Goal: Information Seeking & Learning: Learn about a topic

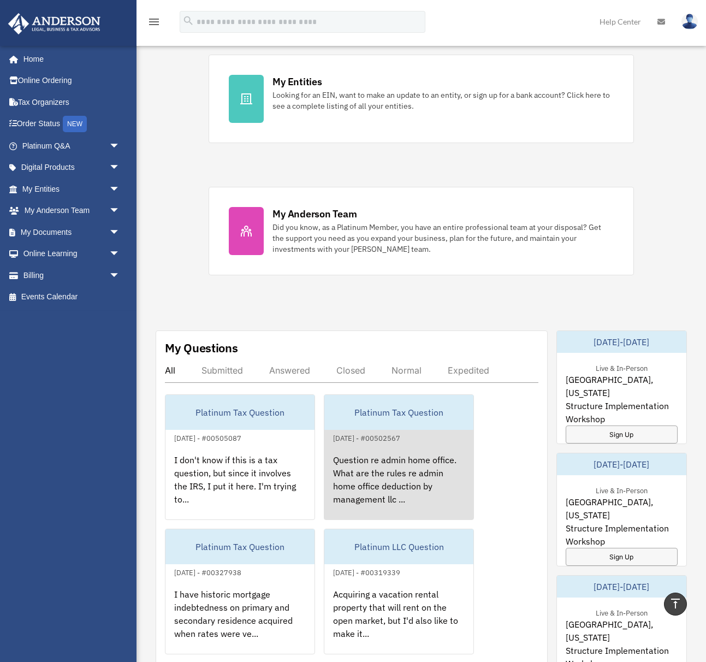
scroll to position [356, 0]
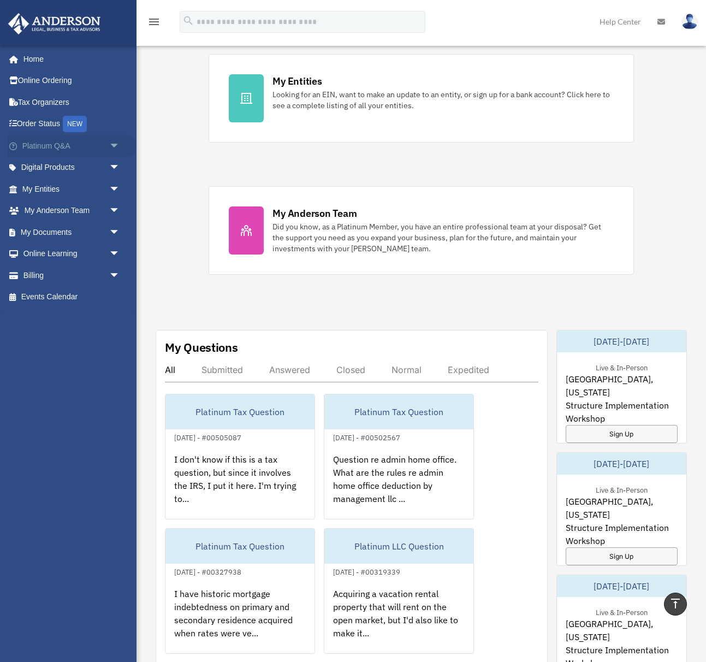
click at [41, 144] on link "Platinum Q&A arrow_drop_down" at bounding box center [72, 146] width 129 height 22
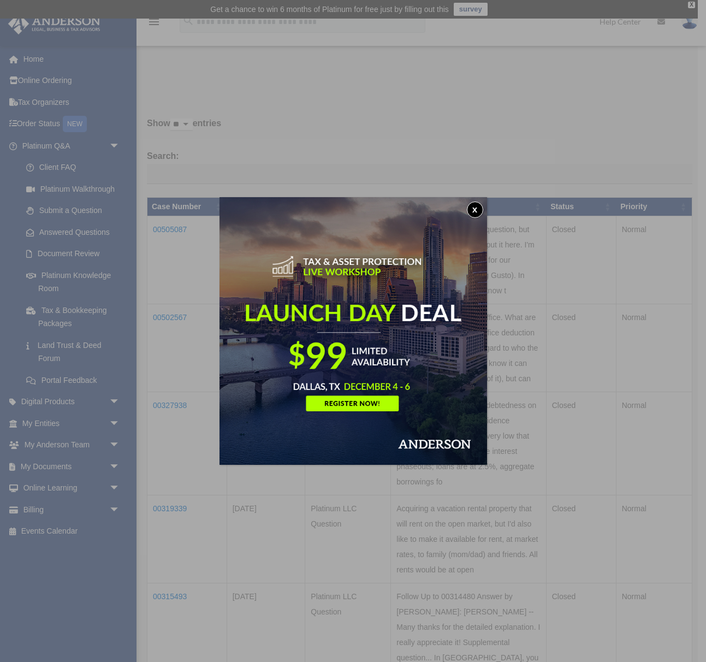
click at [475, 211] on button "x" at bounding box center [475, 209] width 16 height 16
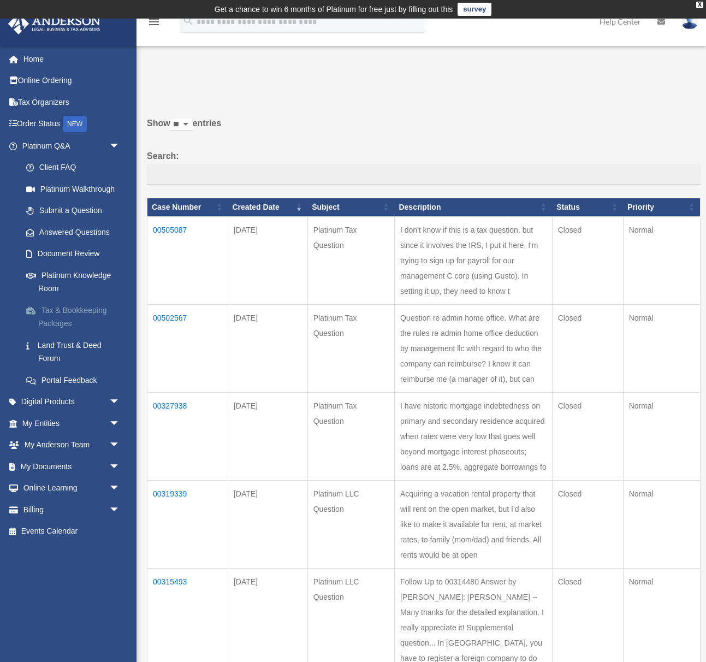
click at [69, 307] on link "Tax & Bookkeeping Packages" at bounding box center [75, 316] width 121 height 35
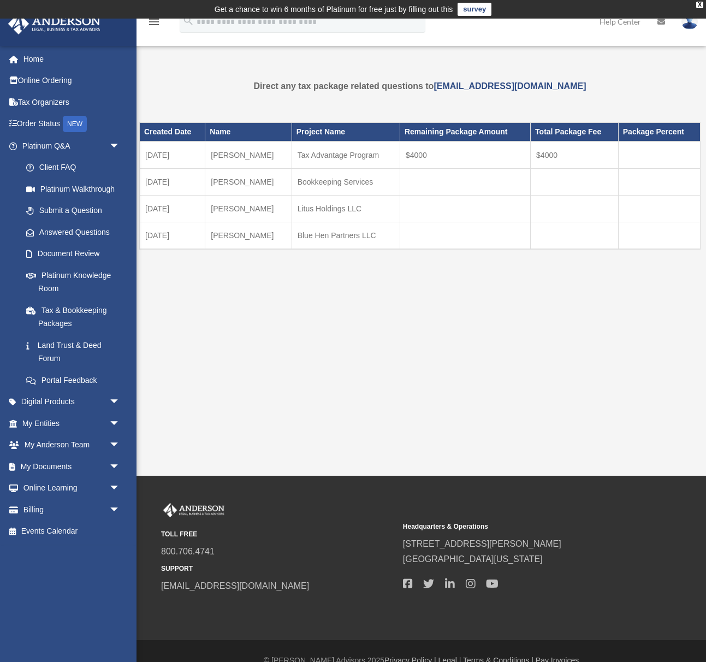
click at [195, 185] on td "[DATE]" at bounding box center [173, 182] width 66 height 27
click at [51, 342] on link "Land Trust & Deed Forum" at bounding box center [75, 351] width 121 height 35
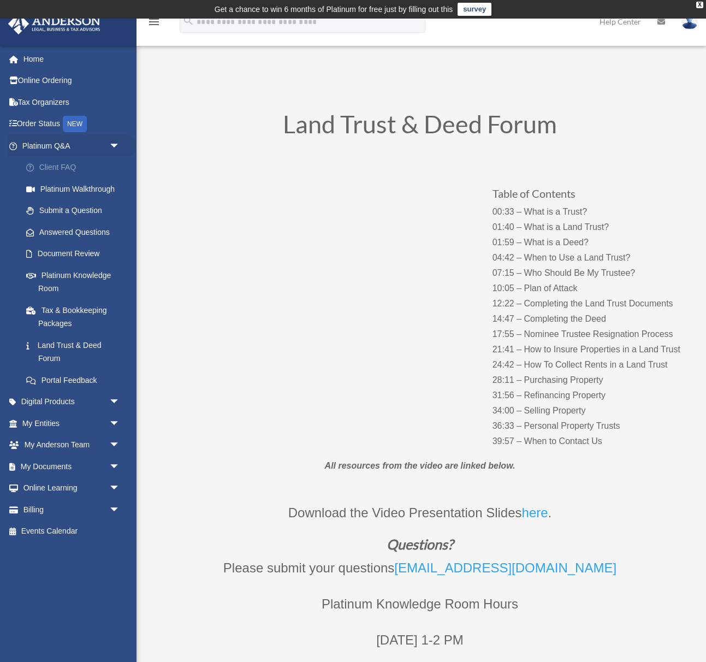
click at [51, 169] on link "Client FAQ" at bounding box center [75, 168] width 121 height 22
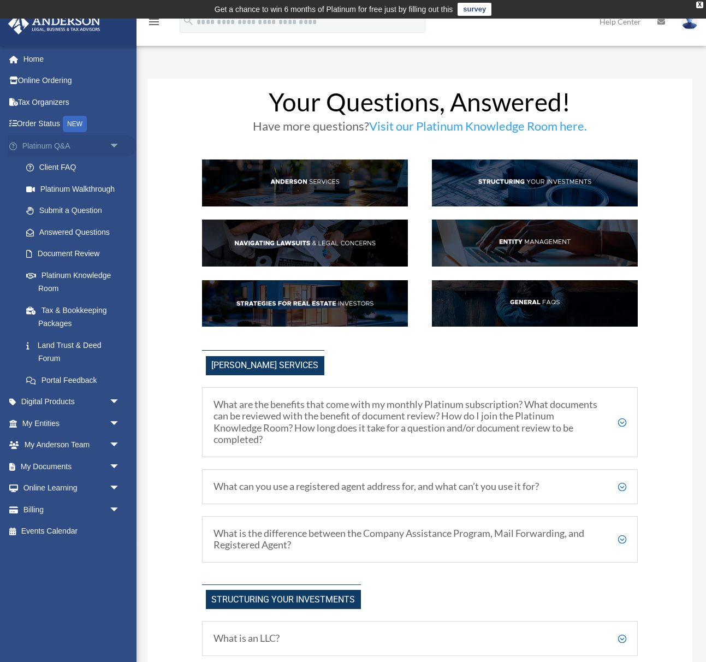
click at [115, 141] on span "arrow_drop_down" at bounding box center [120, 146] width 22 height 22
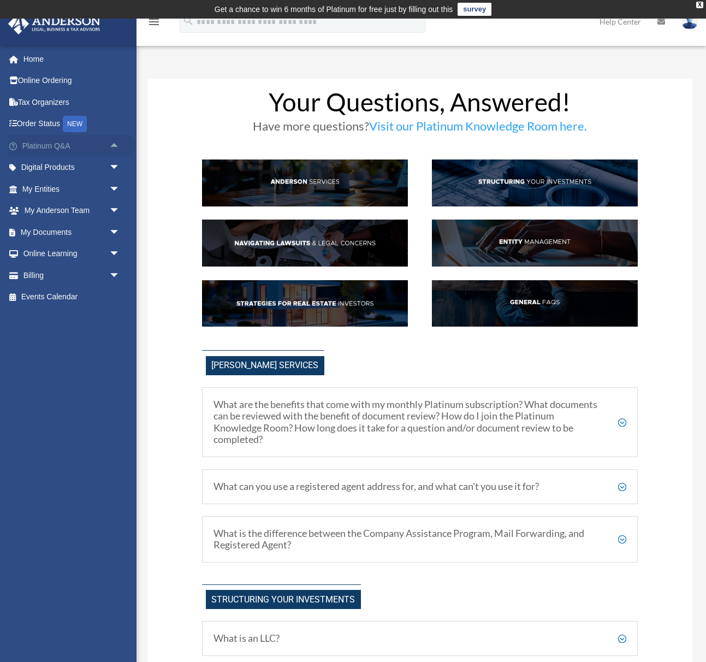
click at [115, 141] on span "arrow_drop_up" at bounding box center [120, 146] width 22 height 22
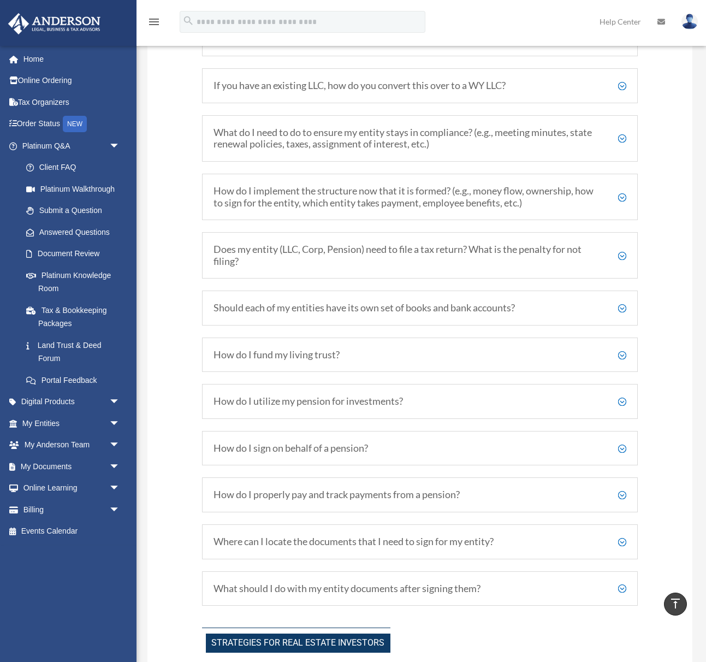
scroll to position [1465, 0]
click at [622, 301] on h5 "Should each of my entities have its own set of books and bank accounts?" at bounding box center [419, 307] width 413 height 12
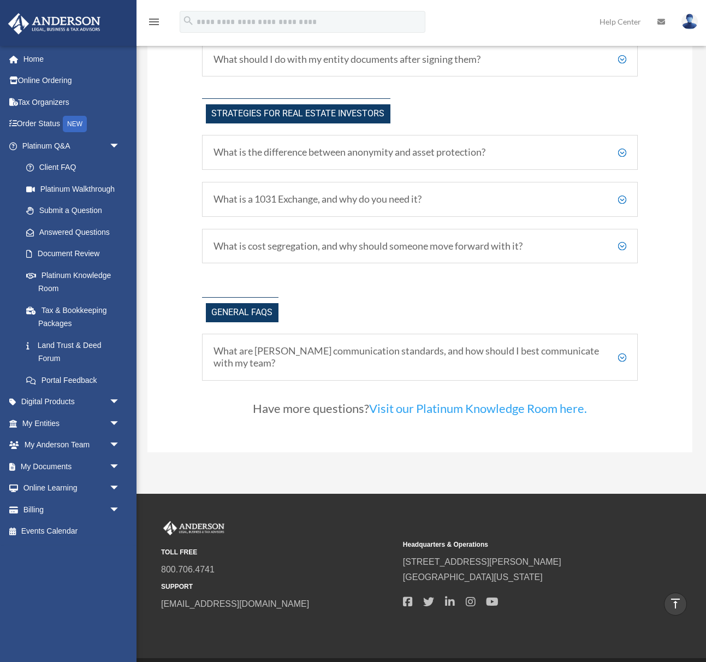
scroll to position [2052, 0]
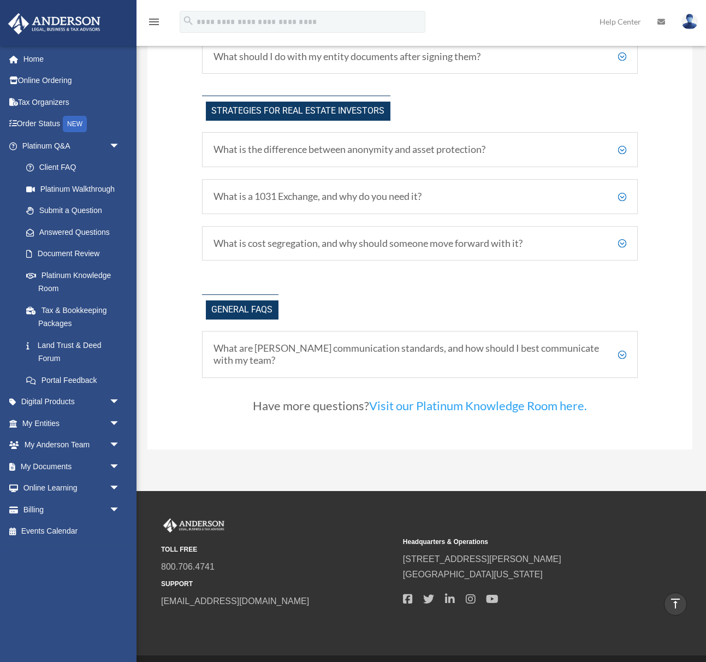
click at [621, 144] on h5 "What is the difference between anonymity and asset protection?" at bounding box center [419, 150] width 413 height 12
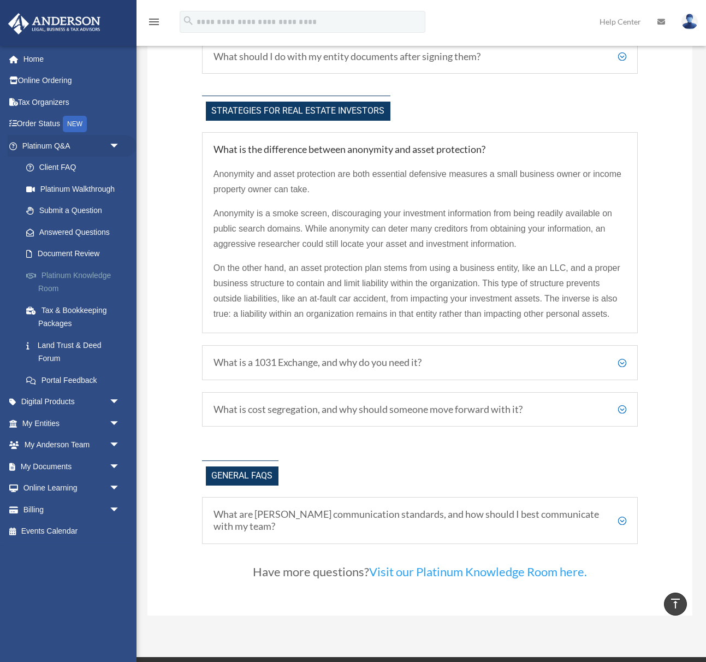
click at [86, 270] on link "Platinum Knowledge Room" at bounding box center [75, 281] width 121 height 35
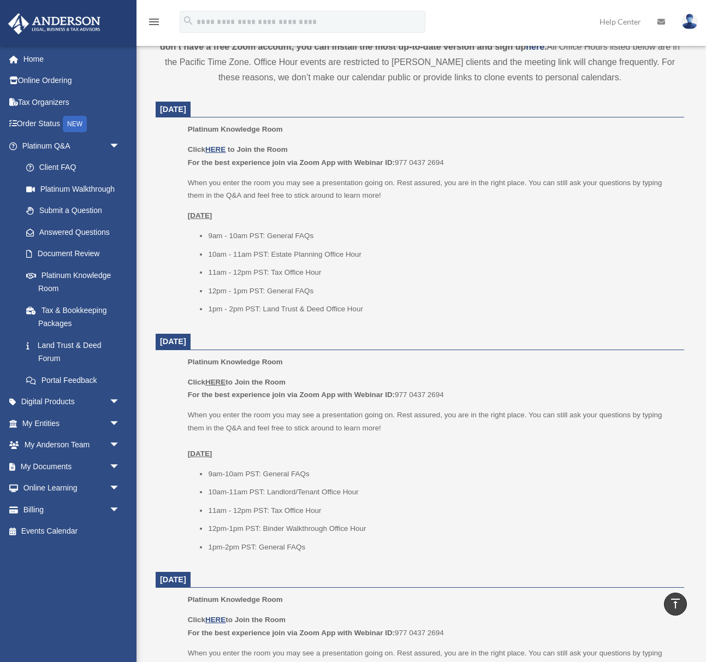
scroll to position [418, 0]
drag, startPoint x: 270, startPoint y: 504, endPoint x: 323, endPoint y: 504, distance: 53.5
click at [323, 505] on li "11am - 12pm PST: Tax Office Hour" at bounding box center [442, 511] width 468 height 13
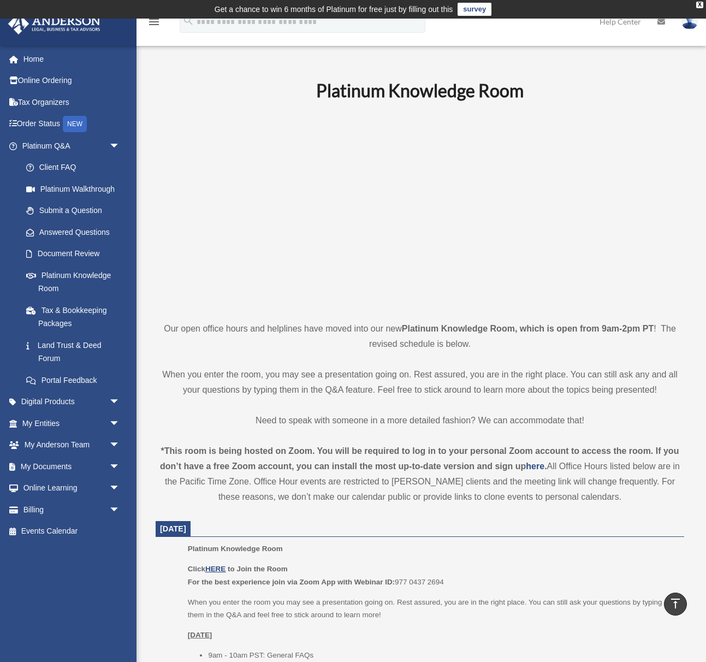
scroll to position [0, 0]
